Goal: Answer question/provide support: Share knowledge or assist other users

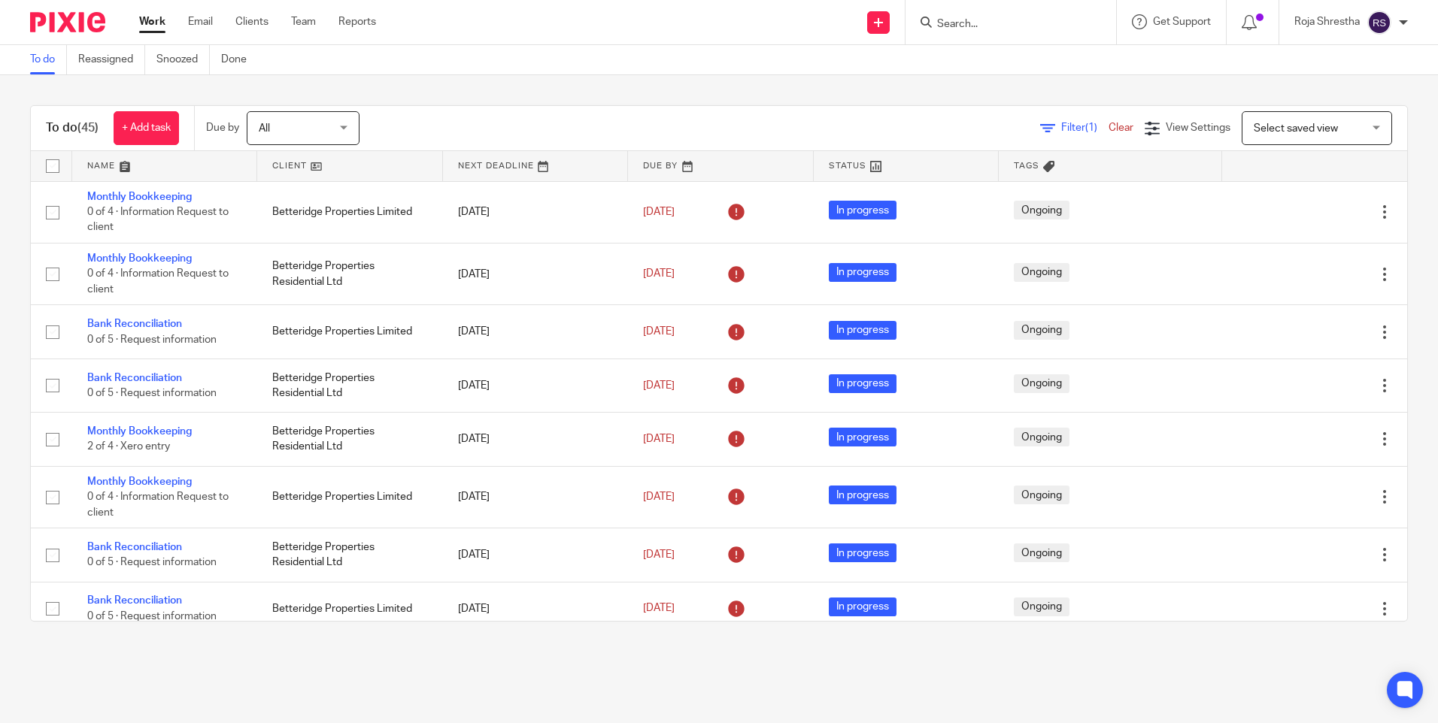
click at [990, 23] on input "Search" at bounding box center [1002, 25] width 135 height 14
type input "priya ya"
drag, startPoint x: 1008, startPoint y: 26, endPoint x: 677, endPoint y: 22, distance: 330.9
click at [678, 22] on div "Send new email Create task Add client priya ya Priya Ya shwantsinhji Jadeja Pri…" at bounding box center [918, 22] width 1039 height 44
click at [1002, 34] on div at bounding box center [1010, 22] width 211 height 44
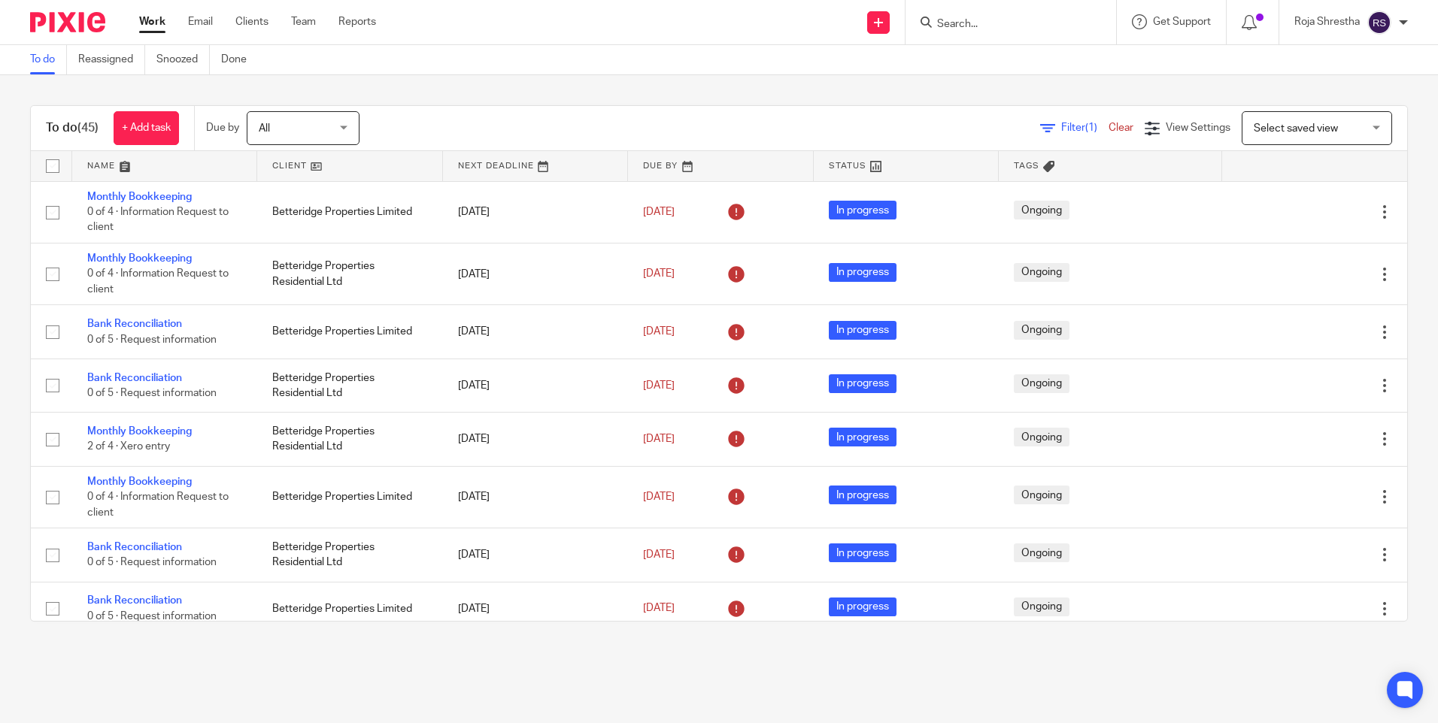
click at [1009, 27] on input "Search" at bounding box center [1002, 25] width 135 height 14
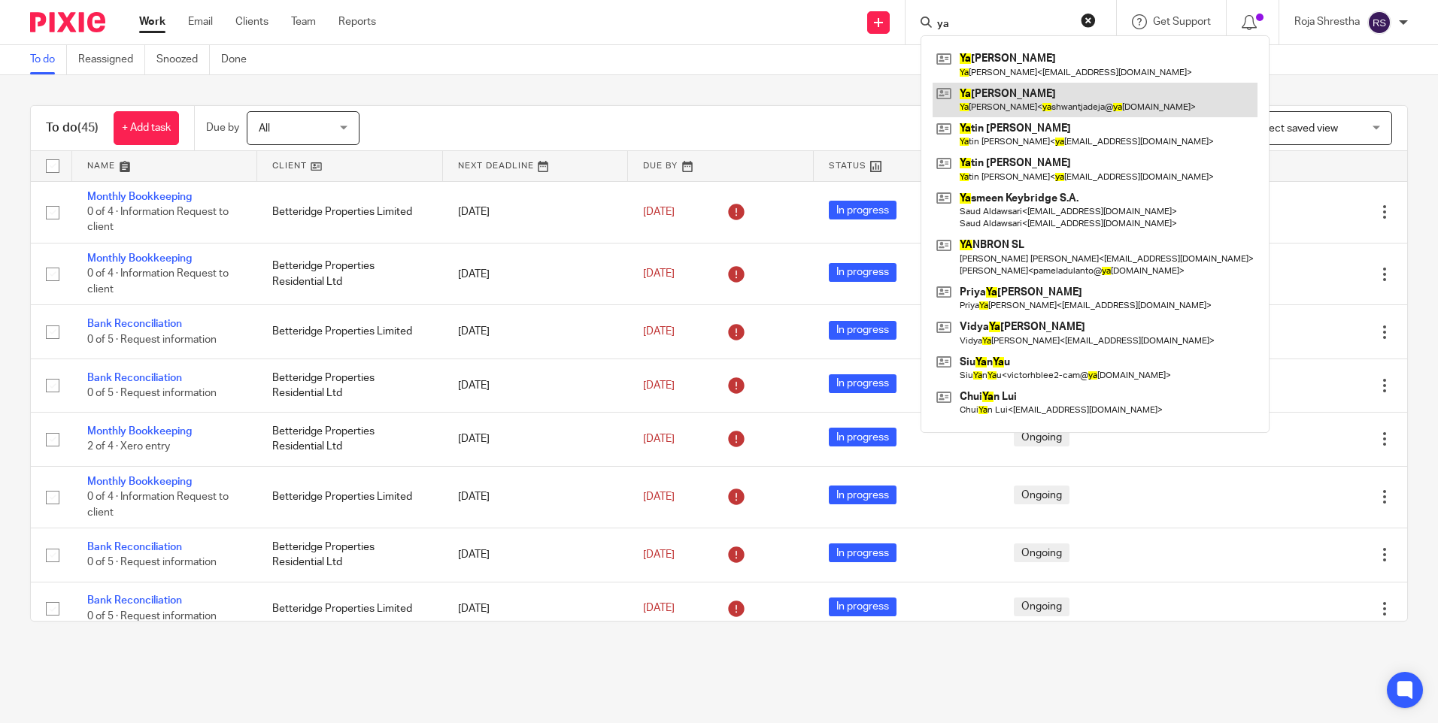
type input "ya"
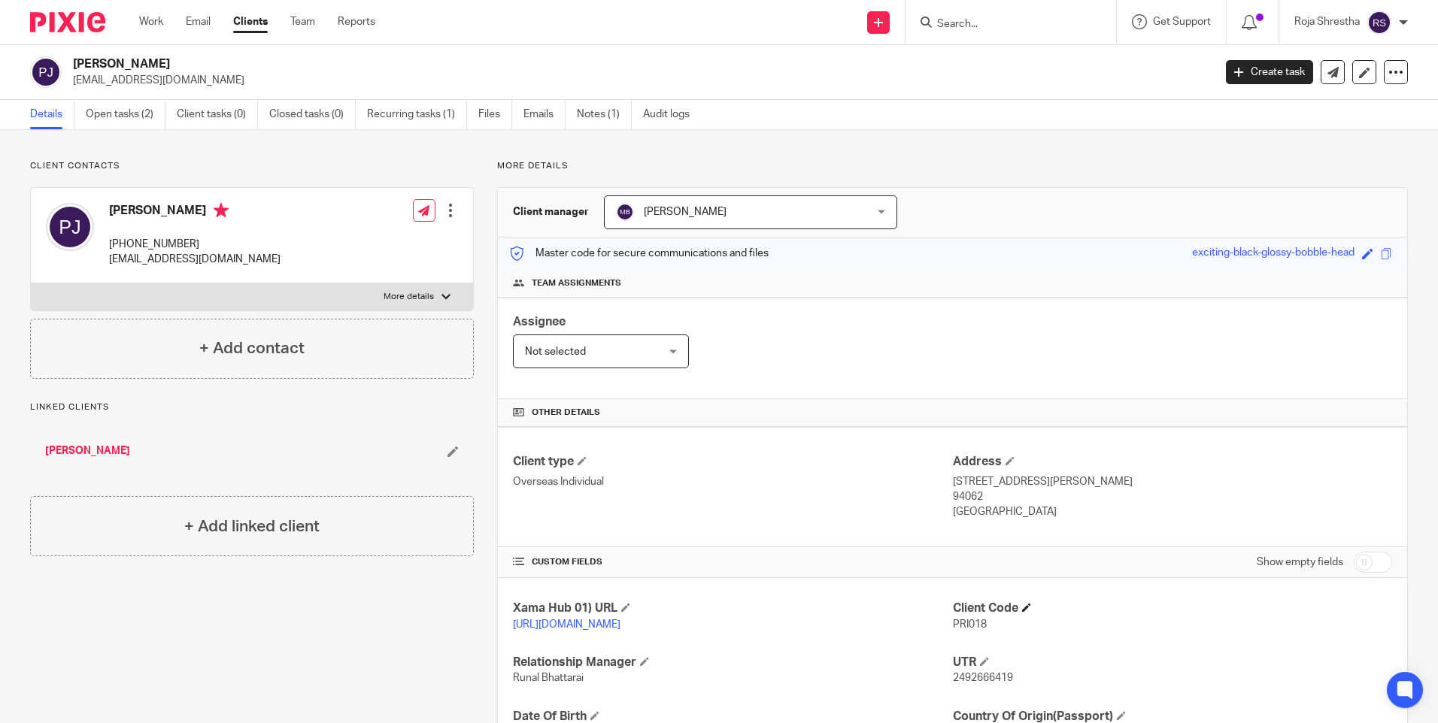
scroll to position [193, 0]
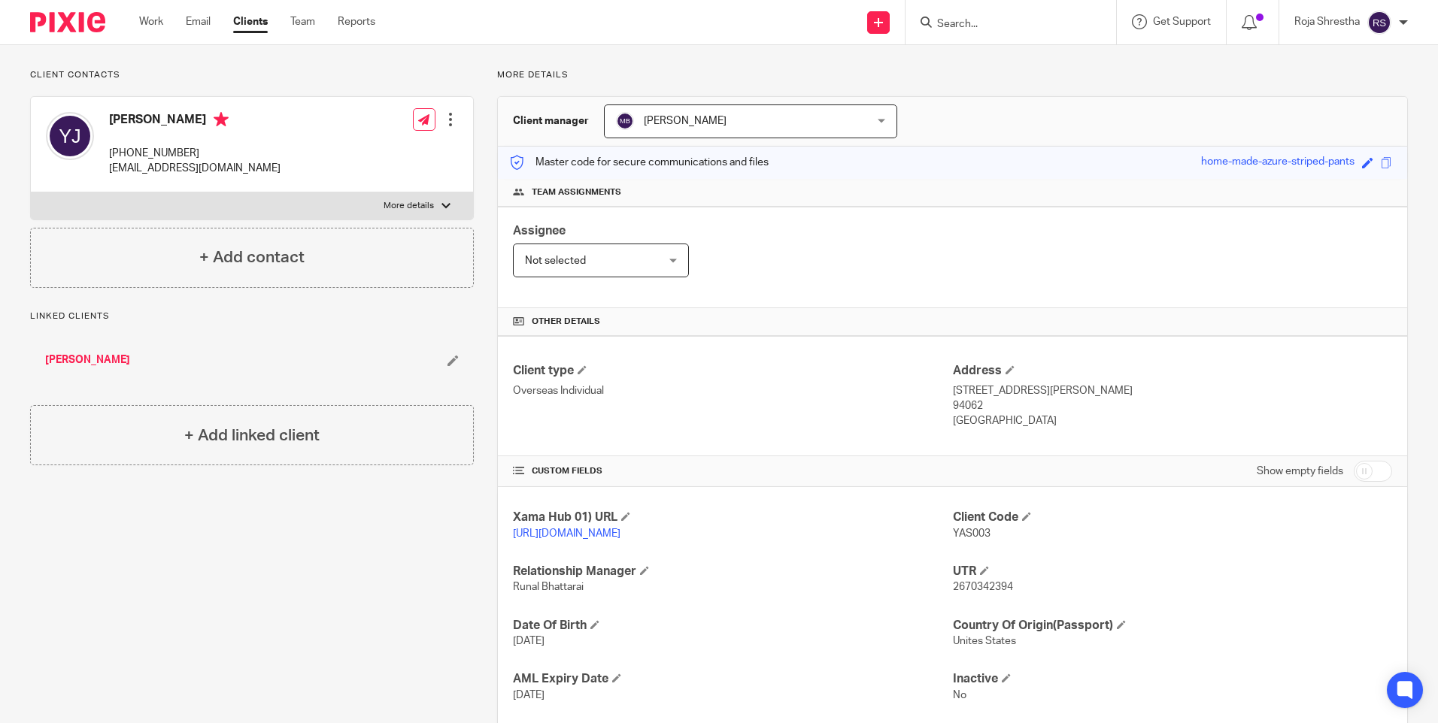
scroll to position [193, 0]
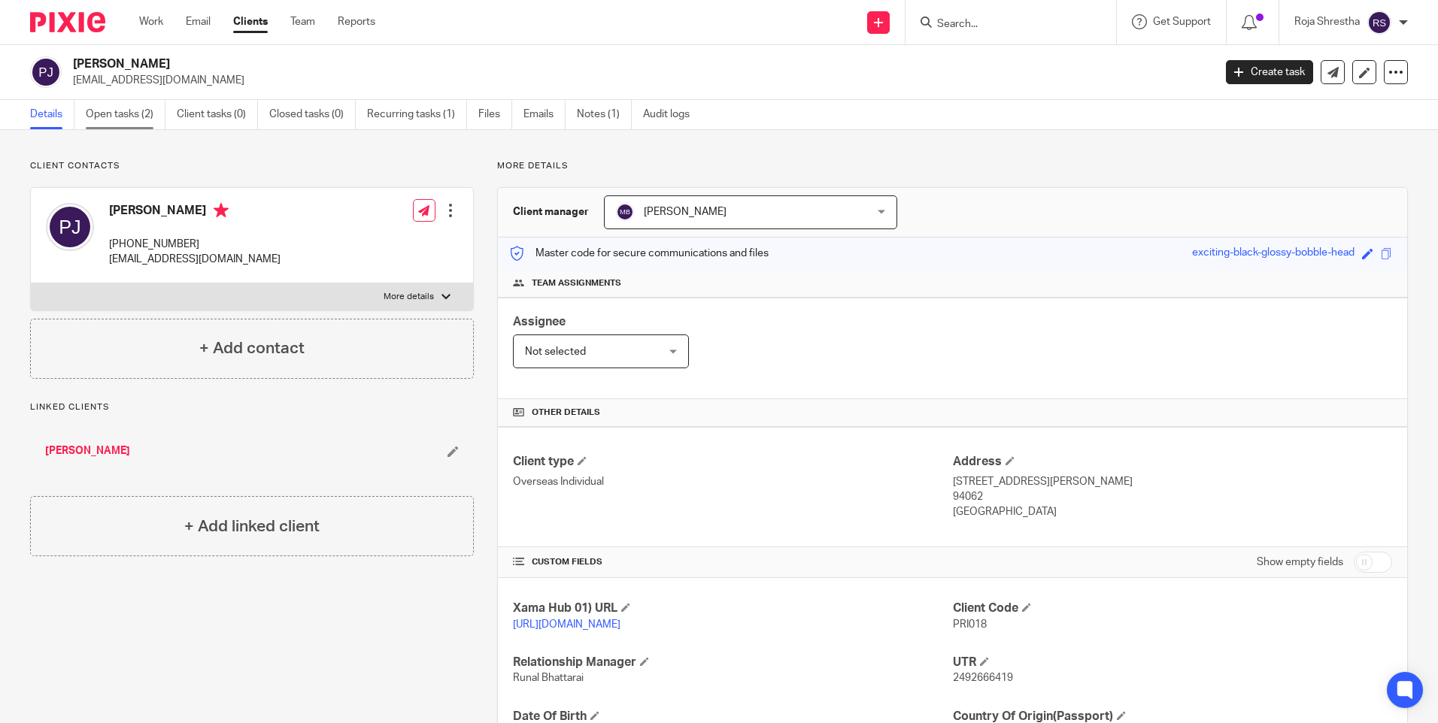
click at [119, 114] on link "Open tasks (2)" at bounding box center [126, 114] width 80 height 29
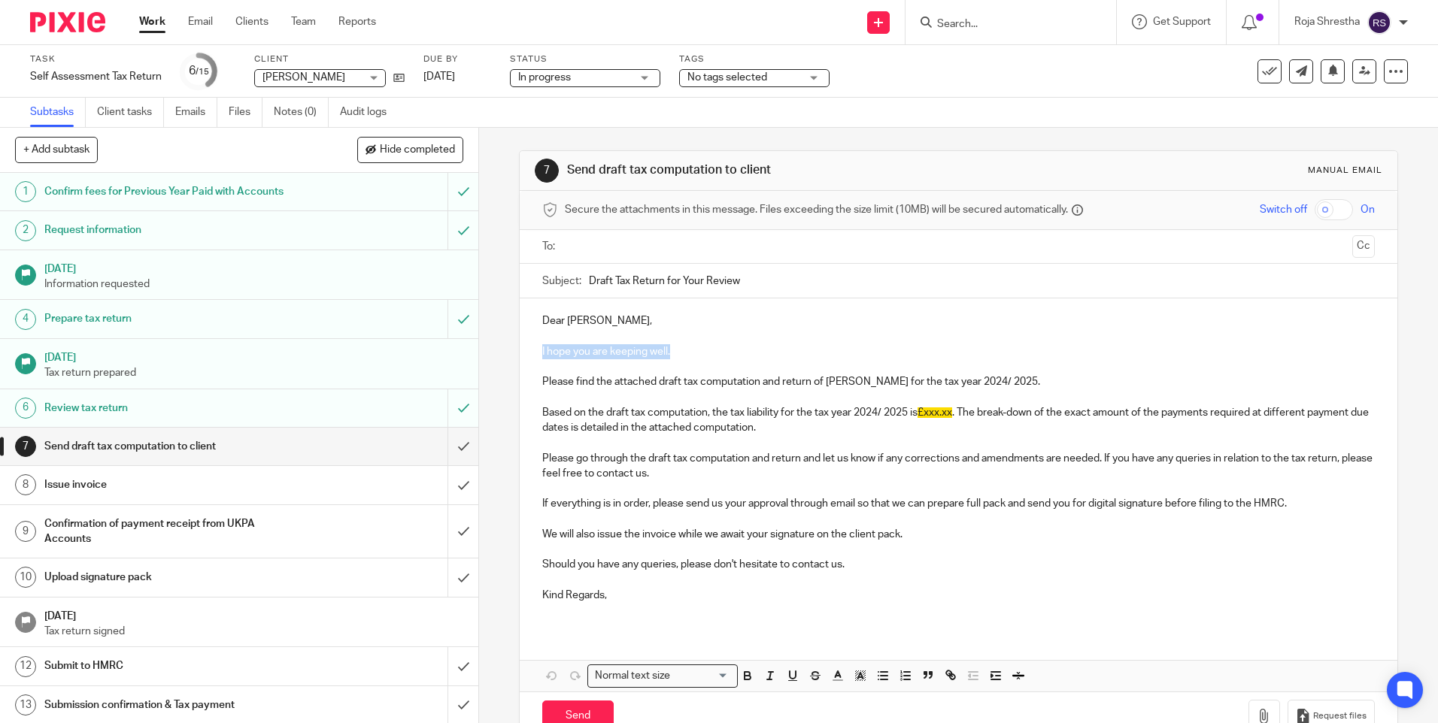
drag, startPoint x: 538, startPoint y: 347, endPoint x: 690, endPoint y: 354, distance: 152.0
click at [690, 354] on p "I hope you are keeping well." at bounding box center [958, 351] width 832 height 15
click at [544, 353] on p "I hope you are keeping well." at bounding box center [958, 351] width 832 height 15
click at [620, 396] on p at bounding box center [958, 397] width 832 height 15
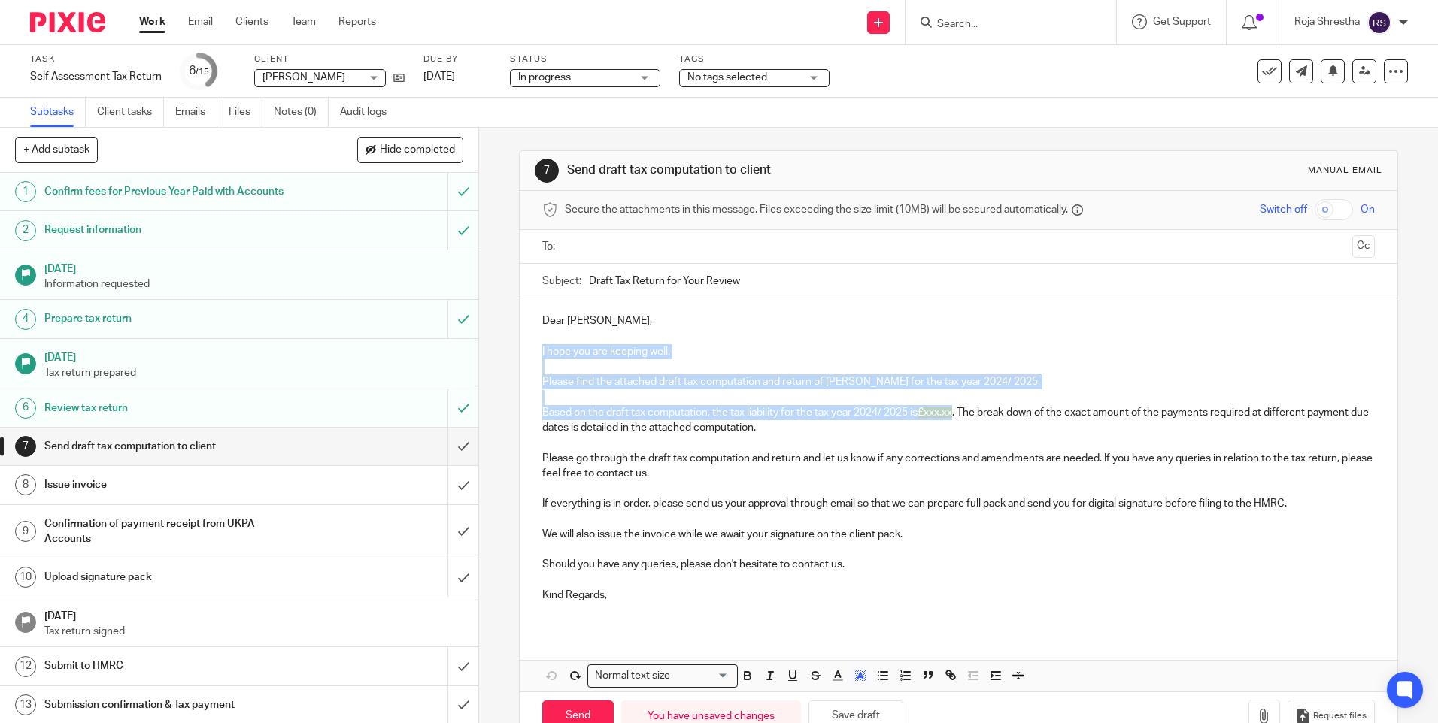
drag, startPoint x: 538, startPoint y: 349, endPoint x: 957, endPoint y: 411, distance: 423.4
click at [709, 411] on div "Dear [PERSON_NAME], I hope you are keeping well. Please find the attached draft…" at bounding box center [958, 464] width 877 height 331
copy div "I hope you are keeping well. Please find the attached draft tax computation and…"
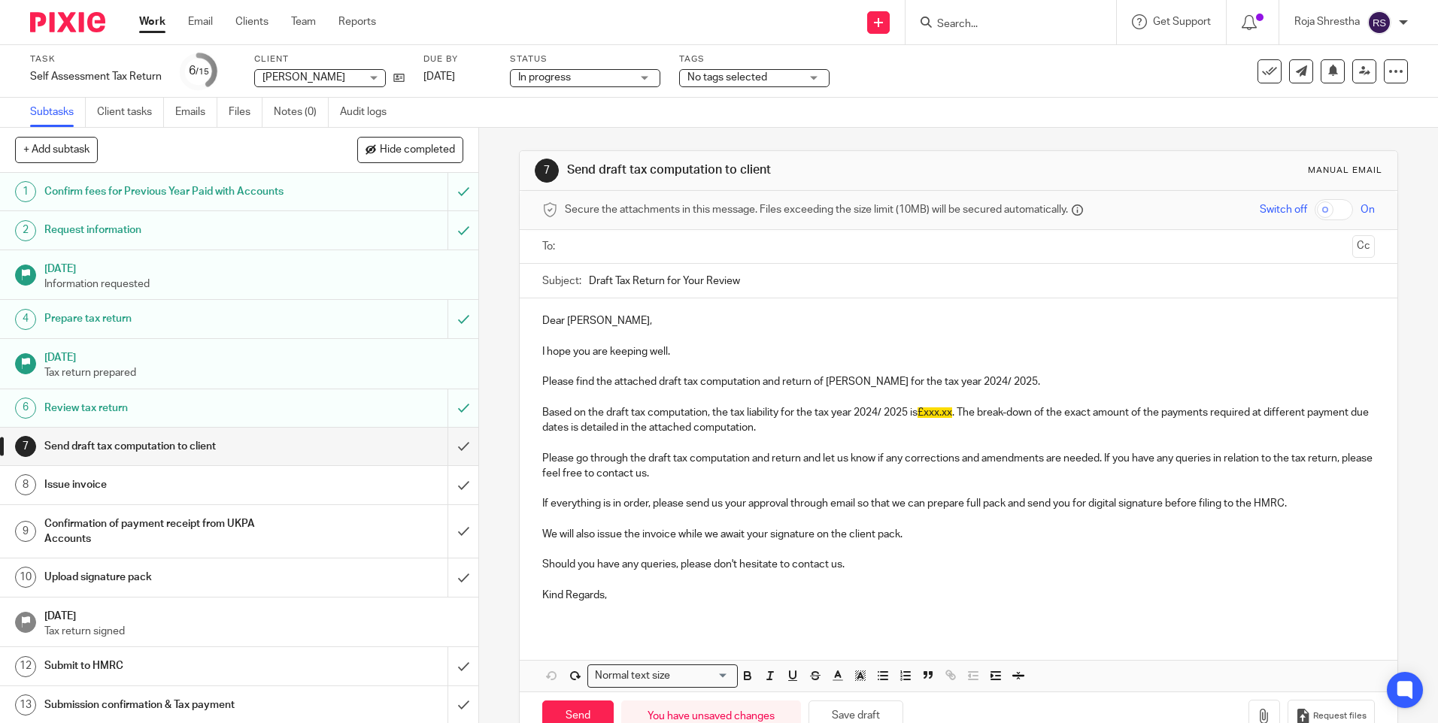
click at [709, 432] on p "Based on the draft tax computation, the tax liability for the tax year 2024/ 20…" at bounding box center [958, 420] width 832 height 31
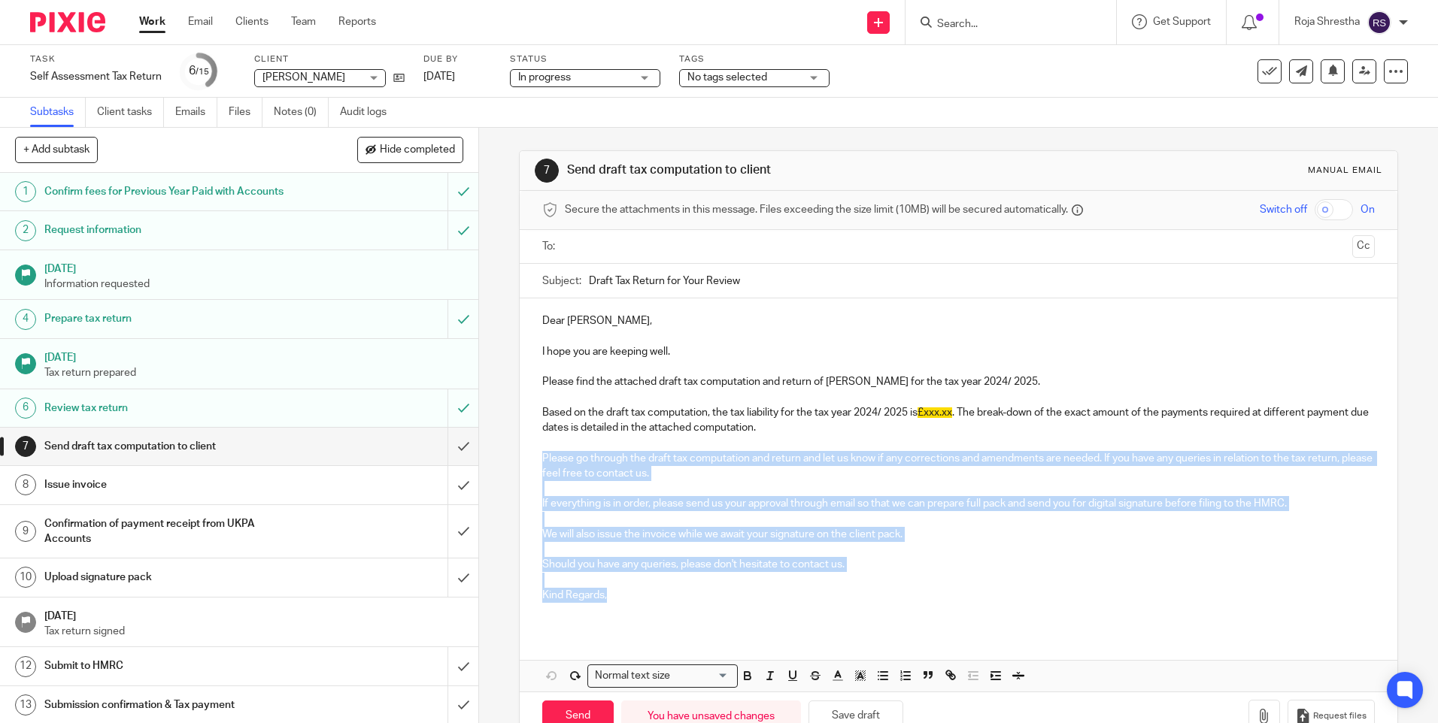
drag, startPoint x: 537, startPoint y: 453, endPoint x: 642, endPoint y: 602, distance: 183.0
click at [642, 489] on div "Dear [PERSON_NAME], I hope you are keeping well. Please find the attached draft…" at bounding box center [958, 464] width 877 height 331
copy div "Please go through the draft tax computation and return and let us know if any c…"
